Goal: Transaction & Acquisition: Purchase product/service

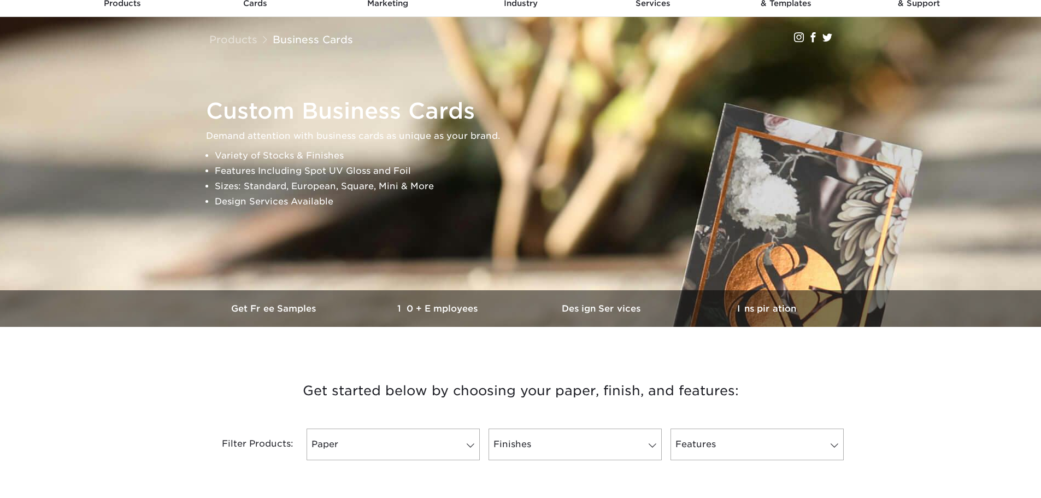
scroll to position [273, 0]
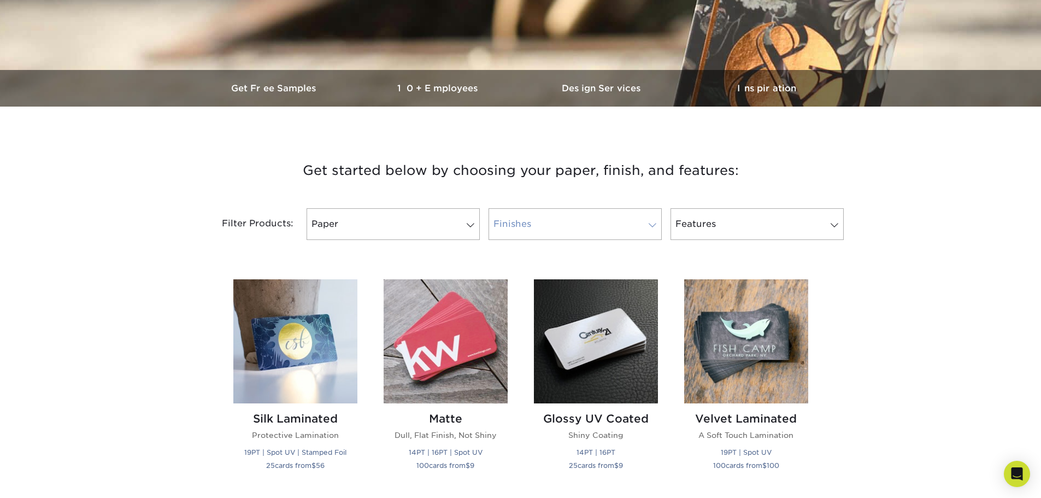
click at [618, 229] on link "Finishes" at bounding box center [574, 224] width 173 height 32
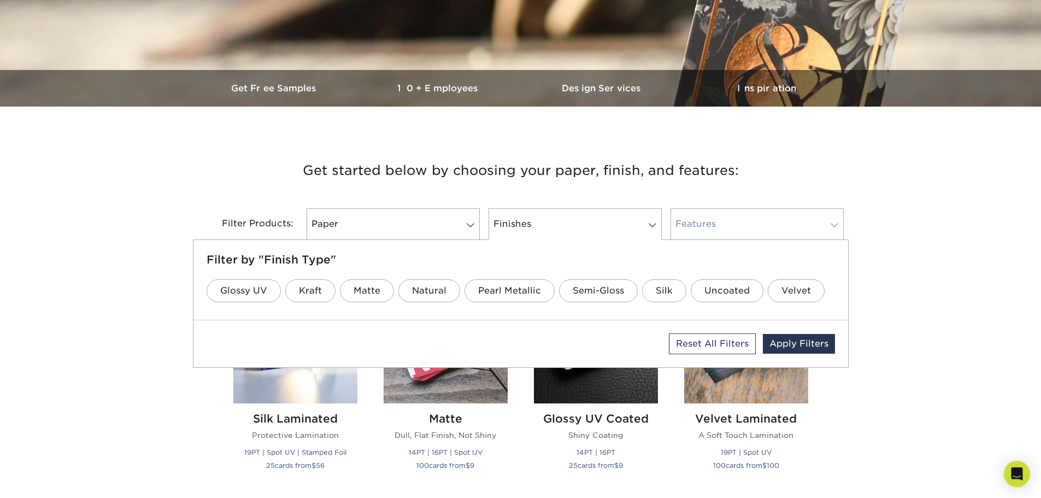
click at [795, 221] on link "Features" at bounding box center [756, 224] width 173 height 32
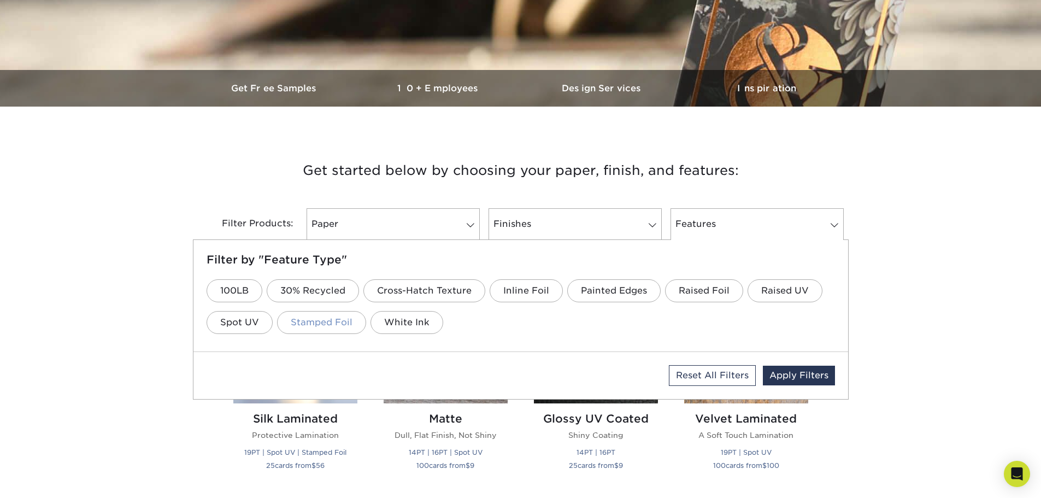
click at [306, 325] on link "Stamped Foil" at bounding box center [321, 322] width 89 height 23
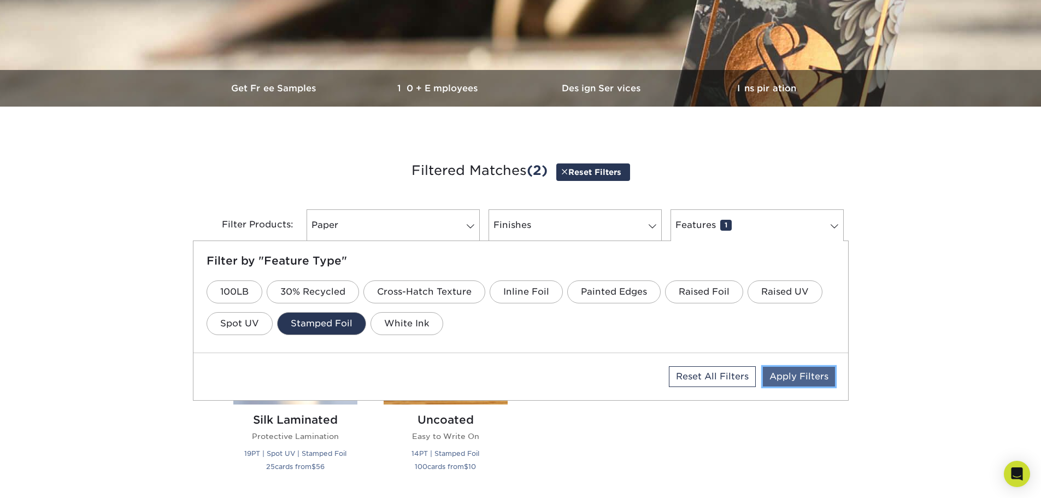
click at [794, 370] on link "Apply Filters" at bounding box center [799, 377] width 72 height 20
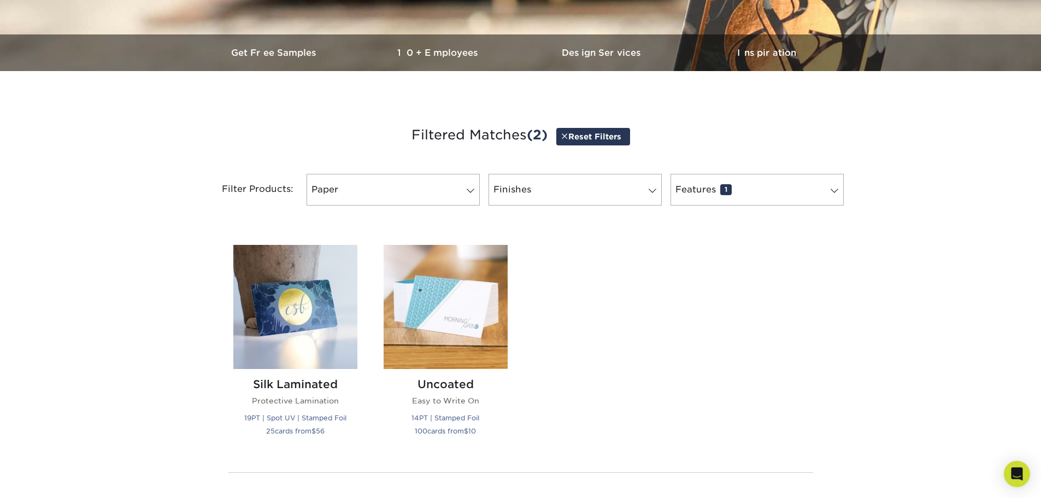
scroll to position [328, 0]
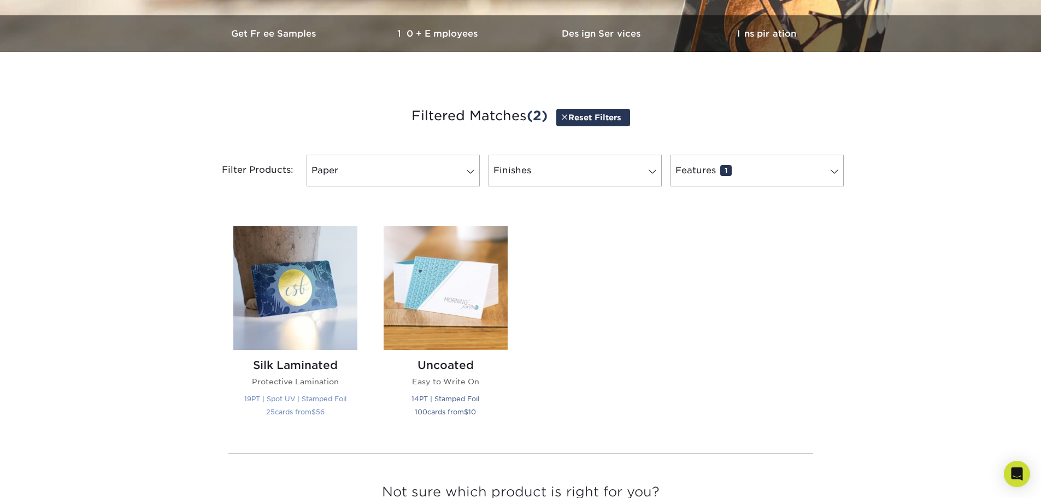
click at [283, 299] on img at bounding box center [295, 288] width 124 height 124
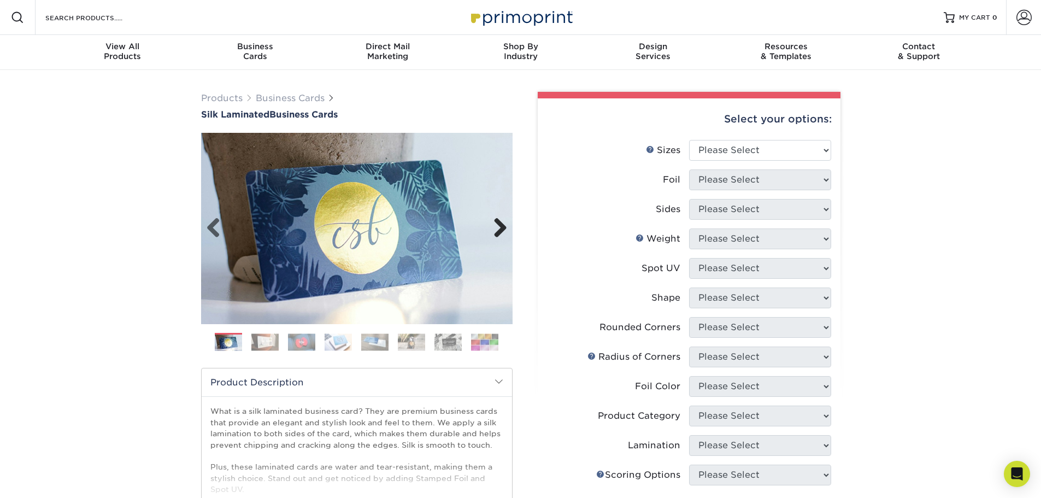
click at [496, 228] on link "Next" at bounding box center [496, 228] width 22 height 22
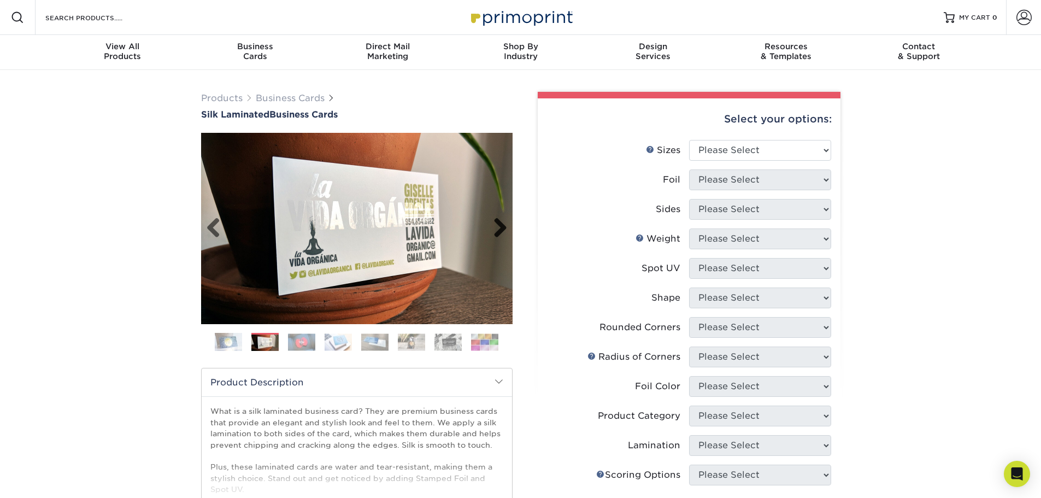
click at [496, 228] on link "Next" at bounding box center [496, 228] width 22 height 22
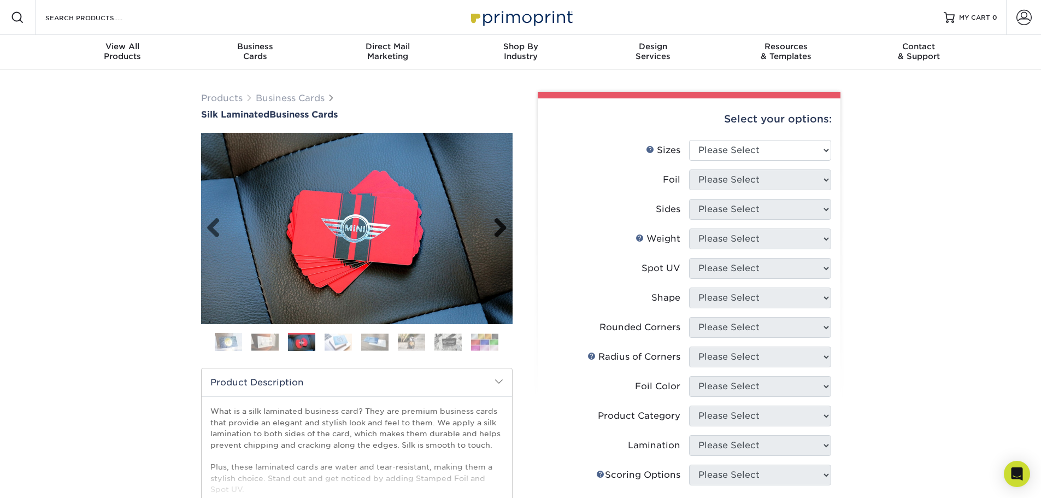
click at [496, 228] on link "Next" at bounding box center [496, 228] width 22 height 22
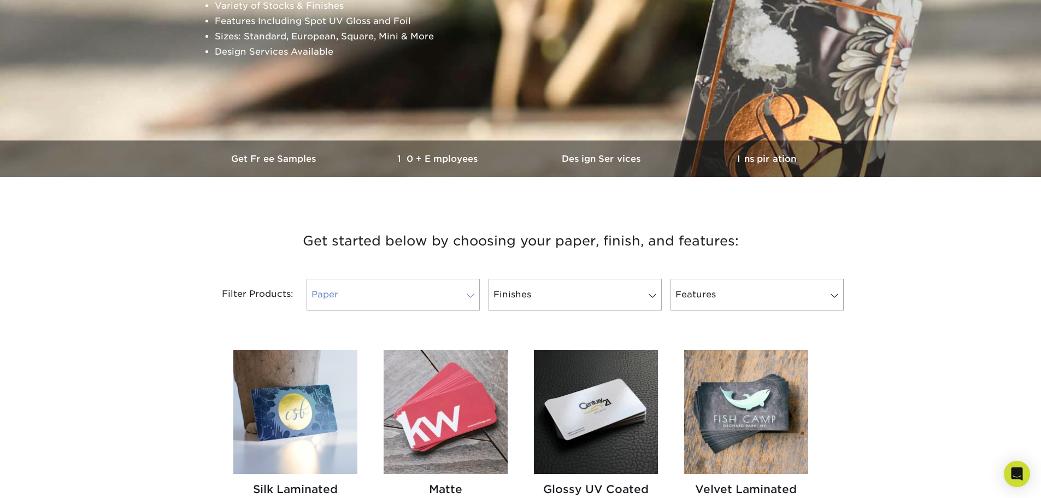
scroll to position [219, 0]
